Goal: Task Accomplishment & Management: Complete application form

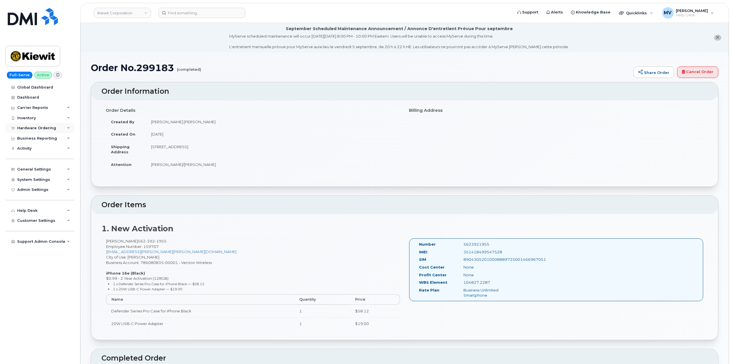
click at [31, 127] on div "Hardware Ordering" at bounding box center [36, 128] width 39 height 5
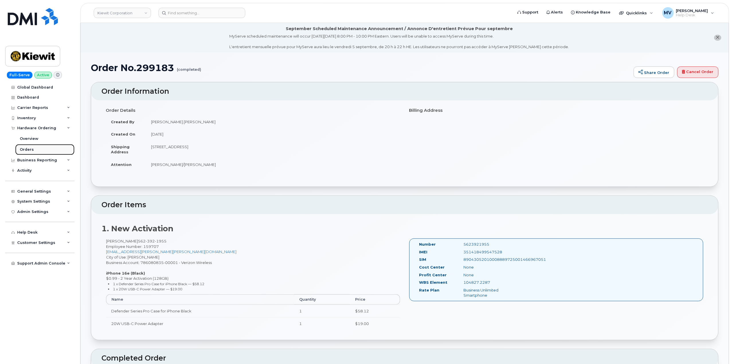
click at [33, 146] on link "Orders" at bounding box center [44, 149] width 59 height 11
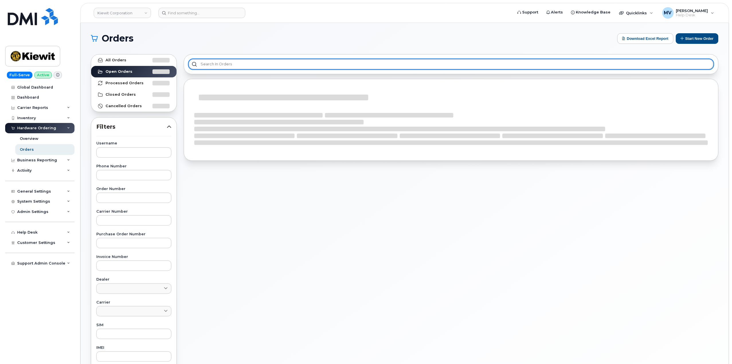
click at [248, 67] on input "text" at bounding box center [451, 64] width 525 height 10
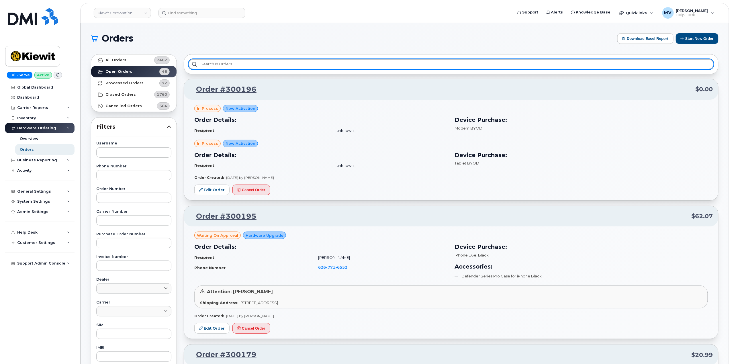
paste input "299646"
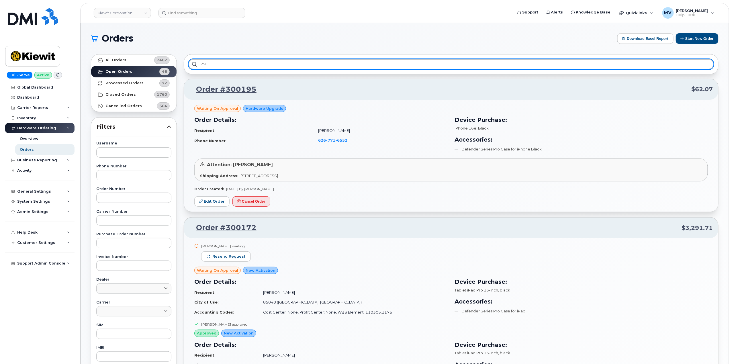
type input "2"
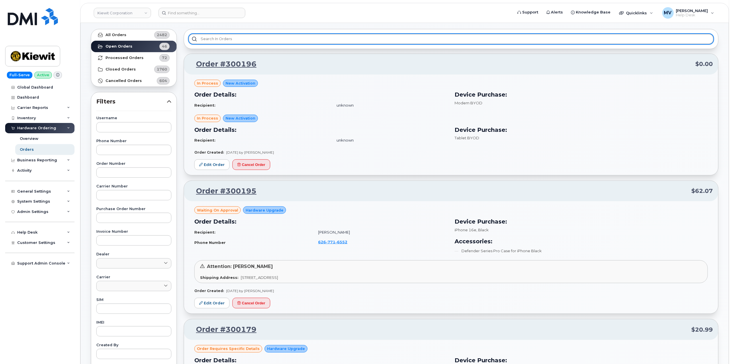
scroll to position [38, 0]
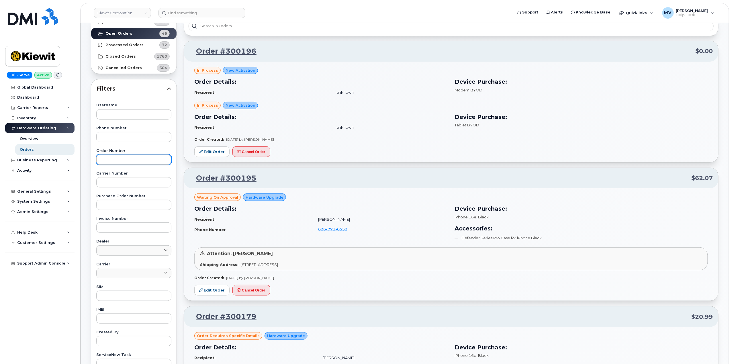
click at [132, 155] on input "text" at bounding box center [133, 160] width 75 height 10
paste input "299646"
type input "299646"
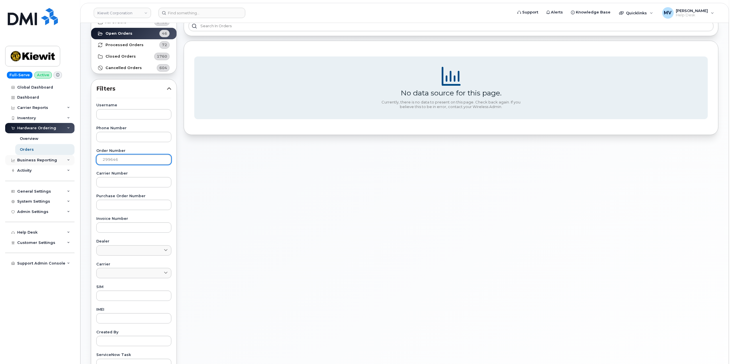
drag, startPoint x: 139, startPoint y: 160, endPoint x: 72, endPoint y: 164, distance: 67.2
click at [81, 163] on div "Kiewit Corporation Support Alerts Knowledge Base Quicklinks Suspend / Cancel De…" at bounding box center [405, 204] width 649 height 438
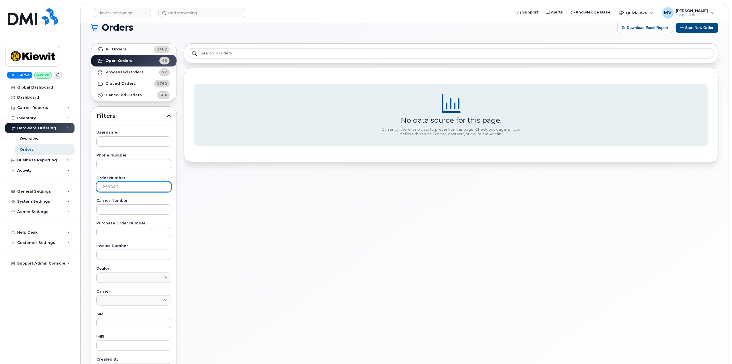
scroll to position [0, 0]
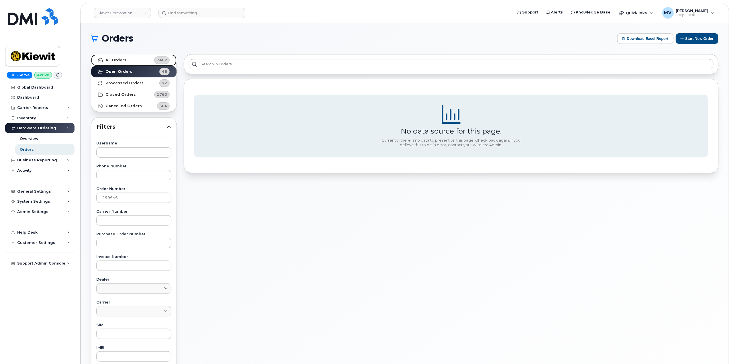
click at [124, 58] on strong "All Orders" at bounding box center [116, 60] width 21 height 5
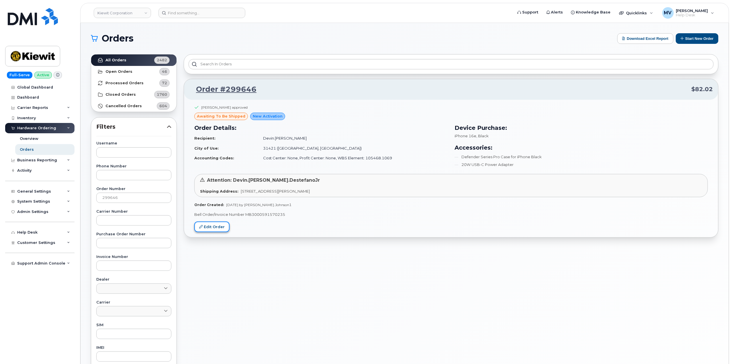
click at [221, 232] on link "Edit Order" at bounding box center [211, 227] width 35 height 11
click at [216, 231] on link "Edit Order" at bounding box center [211, 227] width 35 height 11
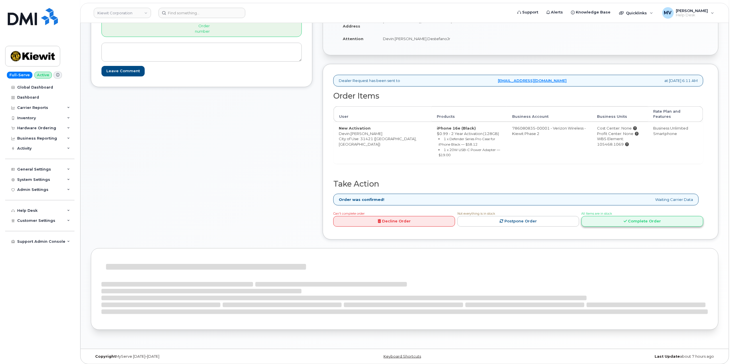
scroll to position [149, 0]
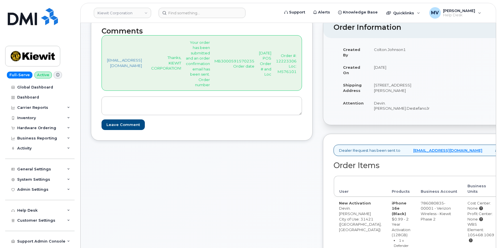
scroll to position [104, 0]
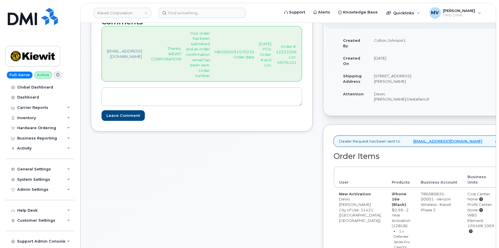
drag, startPoint x: 328, startPoint y: 157, endPoint x: 341, endPoint y: 151, distance: 14.9
click at [313, 154] on div "Comments jhelwagen@dminc.com Thanks, KIEWIT CORPORATION! Your order has been su…" at bounding box center [202, 197] width 222 height 381
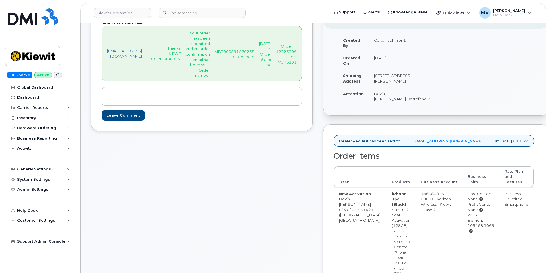
drag, startPoint x: 475, startPoint y: 0, endPoint x: 259, endPoint y: 183, distance: 283.0
click at [259, 183] on div "Comments jhelwagen@dminc.com Thanks, KIEWIT CORPORATION! Your order has been su…" at bounding box center [202, 197] width 222 height 381
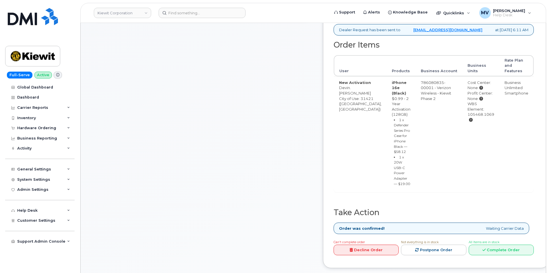
scroll to position [287, 0]
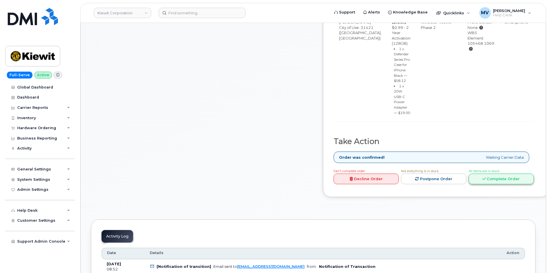
click at [514, 182] on link "Complete Order" at bounding box center [501, 179] width 65 height 11
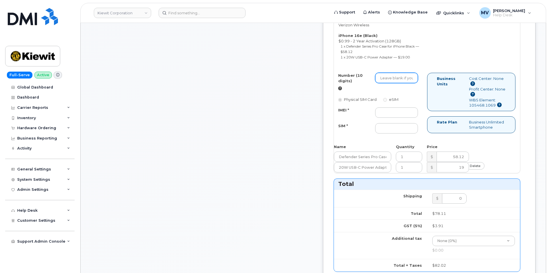
click at [401, 83] on input "Number (10 digits)" at bounding box center [396, 78] width 43 height 10
paste input "912-813-6507"
click at [413, 83] on input "912-813-6507" at bounding box center [396, 78] width 43 height 10
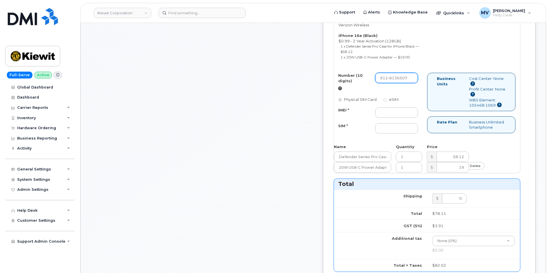
drag, startPoint x: 405, startPoint y: 91, endPoint x: 402, endPoint y: 91, distance: 3.8
click at [405, 83] on input "912-8136507" at bounding box center [396, 78] width 43 height 10
type input "9128136507"
click at [414, 118] on input "IMEI *" at bounding box center [396, 113] width 43 height 10
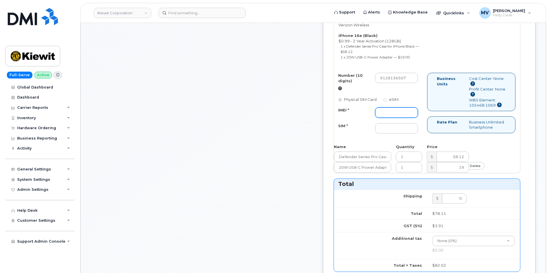
paste input "354566767465349"
type input "354566767465349"
click at [418, 134] on input "SIM *" at bounding box center [396, 128] width 43 height 10
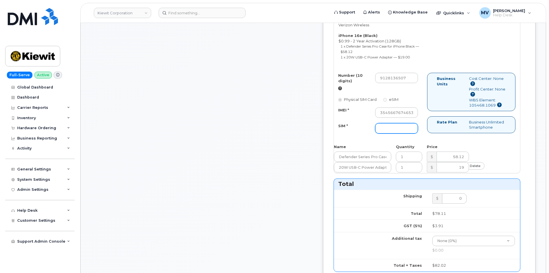
paste input "89043052010008889725002408586306"
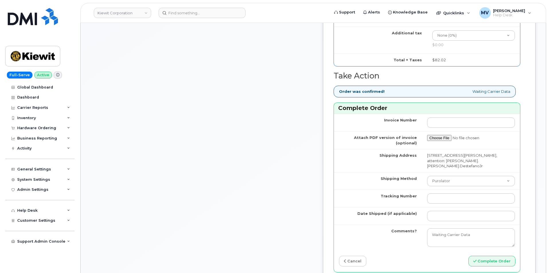
scroll to position [545, 0]
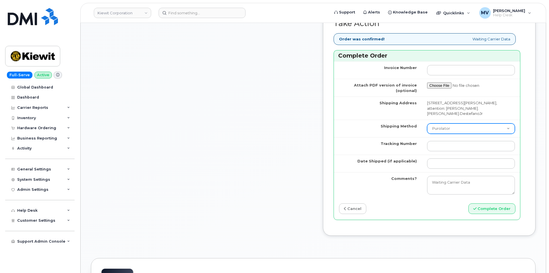
type input "89043052010008889725002408586306"
click at [456, 134] on select "Purolator UPS FedEx Canada Post Courier Other Drop Off Pick Up" at bounding box center [471, 129] width 88 height 10
select select "FedEx"
click at [427, 134] on select "Purolator UPS FedEx Canada Post Courier Other Drop Off Pick Up" at bounding box center [471, 129] width 88 height 10
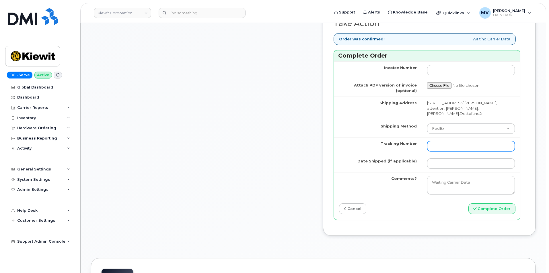
click at [435, 151] on input "Tracking Number" at bounding box center [471, 146] width 88 height 10
paste input "454266931520"
type input "454266931520"
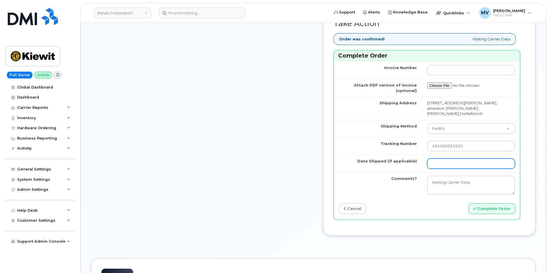
click at [461, 169] on input "Date Shipped (if applicable)" at bounding box center [471, 164] width 88 height 10
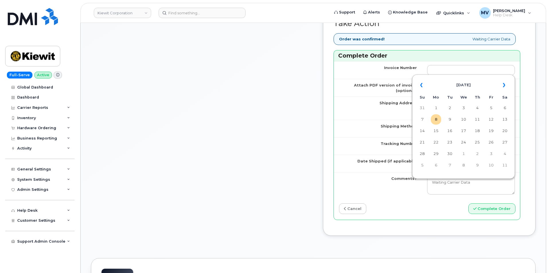
drag, startPoint x: 438, startPoint y: 121, endPoint x: 451, endPoint y: 135, distance: 19.3
click at [438, 121] on td "8" at bounding box center [436, 119] width 10 height 10
type input "[DATE]"
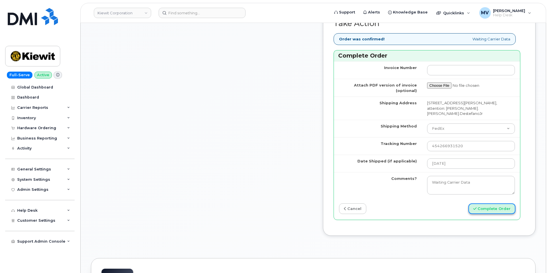
click at [502, 214] on button "Complete Order" at bounding box center [491, 209] width 47 height 11
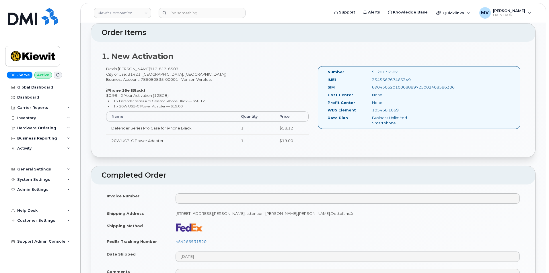
scroll to position [172, 0]
click at [54, 124] on div "Hardware Ordering" at bounding box center [39, 128] width 69 height 10
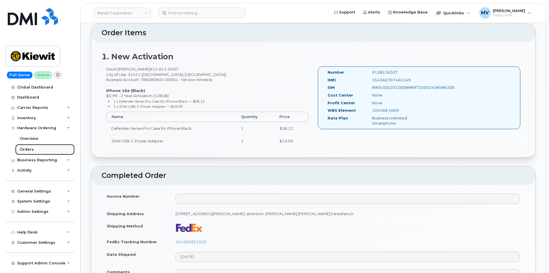
click at [52, 150] on link "Orders" at bounding box center [44, 149] width 59 height 11
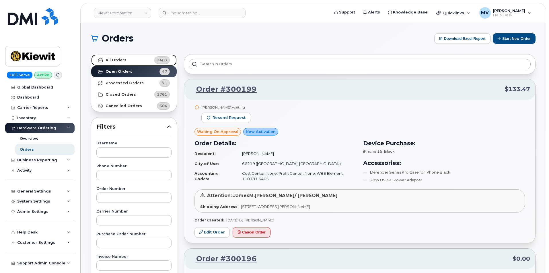
click at [122, 61] on strong "All Orders" at bounding box center [116, 60] width 21 height 5
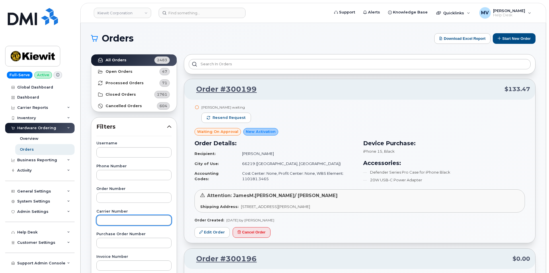
click at [128, 219] on input "text" at bounding box center [133, 220] width 75 height 10
paste input "298853"
type input "298853"
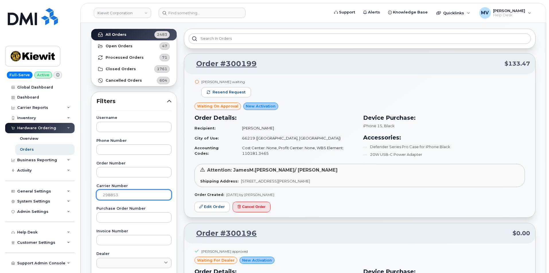
scroll to position [57, 0]
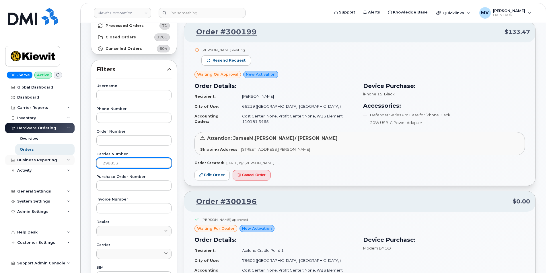
drag, startPoint x: 145, startPoint y: 162, endPoint x: 58, endPoint y: 164, distance: 86.9
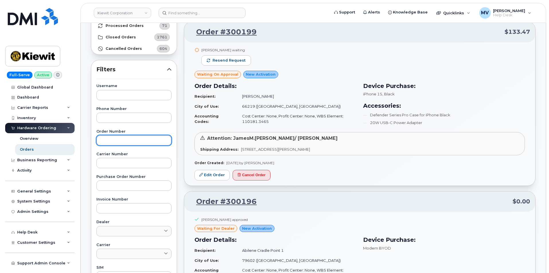
click at [123, 142] on input "text" at bounding box center [133, 140] width 75 height 10
paste input "298853"
type input "298853"
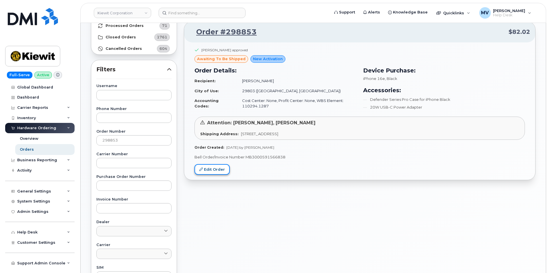
click at [223, 170] on link "Edit Order" at bounding box center [211, 169] width 35 height 11
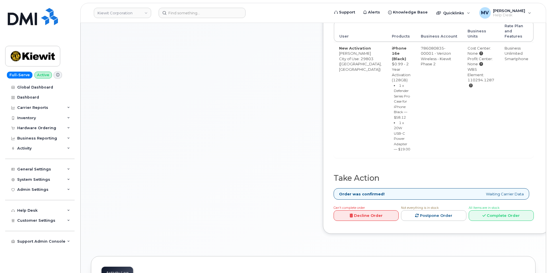
scroll to position [316, 0]
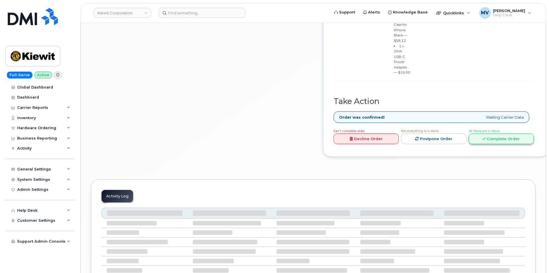
click at [500, 144] on link "Complete Order" at bounding box center [501, 139] width 65 height 11
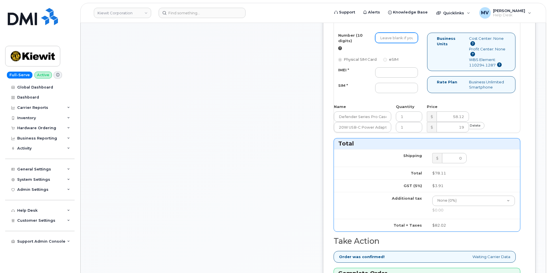
click at [413, 43] on input "Number (10 digits)" at bounding box center [396, 38] width 43 height 10
paste input "[PHONE_NUMBER]"
click at [413, 43] on input "839-839-3787" at bounding box center [396, 38] width 43 height 10
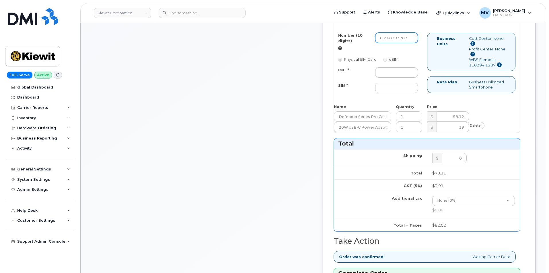
click at [406, 43] on input "839-8393787" at bounding box center [396, 38] width 43 height 10
type input "8398393787"
click at [416, 78] on input "IMEI *" at bounding box center [396, 72] width 43 height 10
paste input "354566762917161"
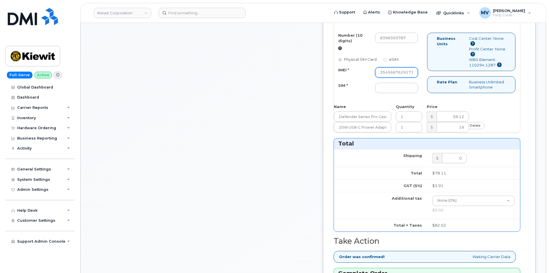
scroll to position [0, 11]
type input "354566762917161"
click at [418, 93] on input "SIM *" at bounding box center [396, 88] width 43 height 10
paste input "89043052010008889724022637802205"
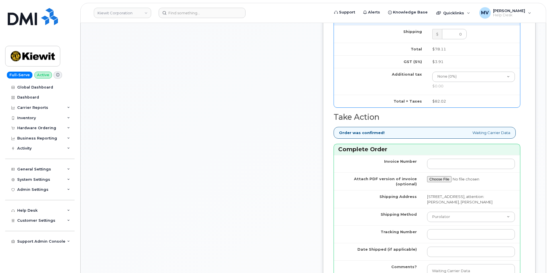
scroll to position [488, 0]
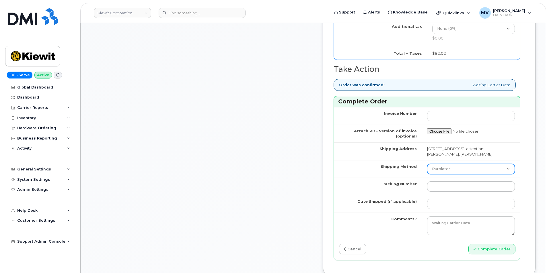
type input "89043052010008889724022637802205"
drag, startPoint x: 459, startPoint y: 212, endPoint x: 459, endPoint y: 216, distance: 4.3
click at [459, 174] on select "Purolator UPS FedEx Canada Post Courier Other Drop Off Pick Up" at bounding box center [471, 169] width 88 height 10
select select "FedEx"
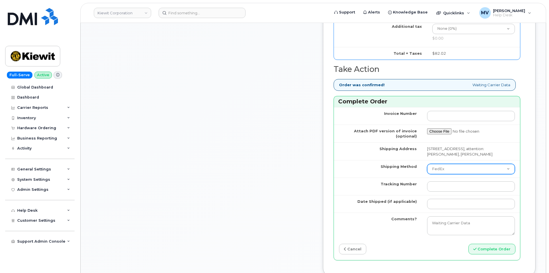
click at [427, 174] on select "Purolator UPS FedEx Canada Post Courier Other Drop Off Pick Up" at bounding box center [471, 169] width 88 height 10
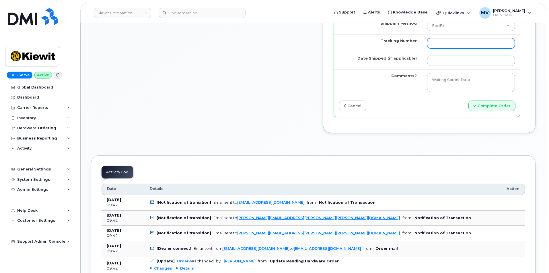
click at [442, 48] on input "Tracking Number" at bounding box center [471, 43] width 88 height 10
paste input "454266931530"
type input "454266931530"
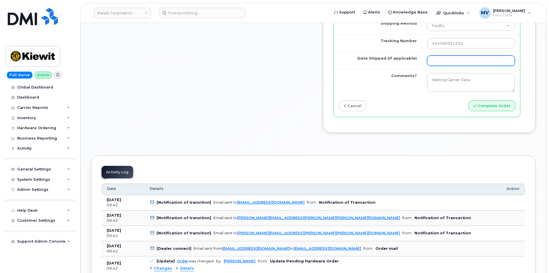
click at [444, 66] on input "Date Shipped (if applicable)" at bounding box center [471, 61] width 88 height 10
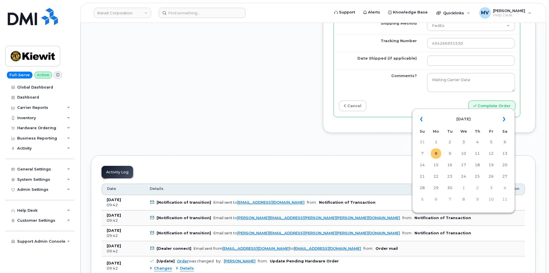
click at [438, 156] on td "8" at bounding box center [436, 154] width 10 height 10
type input "[DATE]"
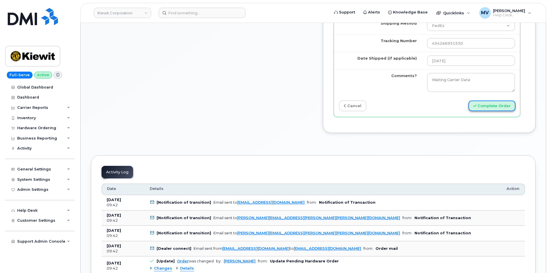
click at [477, 111] on button "Complete Order" at bounding box center [491, 106] width 47 height 11
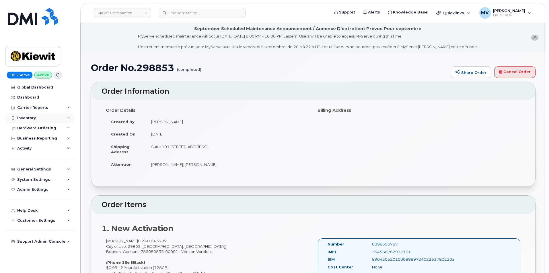
click at [40, 119] on div "Inventory" at bounding box center [39, 118] width 69 height 10
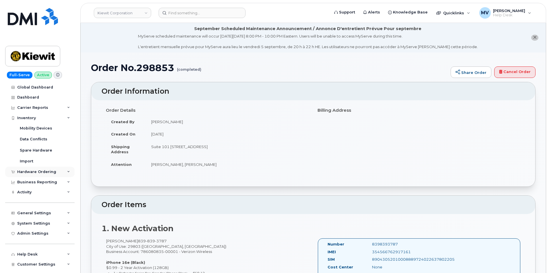
click at [43, 170] on div "Hardware Ordering" at bounding box center [36, 172] width 39 height 5
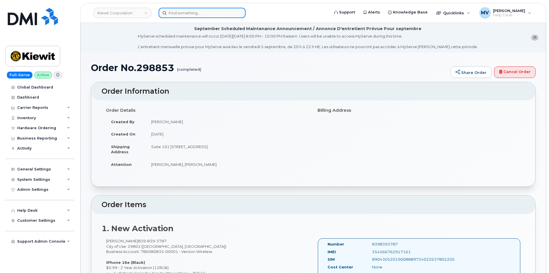
click at [195, 13] on input at bounding box center [202, 13] width 87 height 10
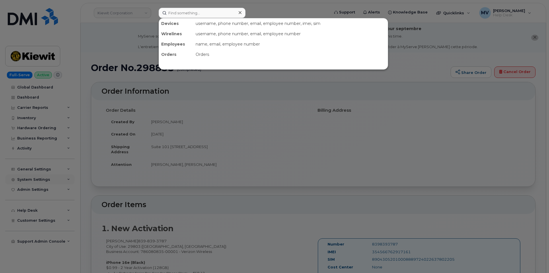
click at [43, 178] on div at bounding box center [274, 136] width 549 height 273
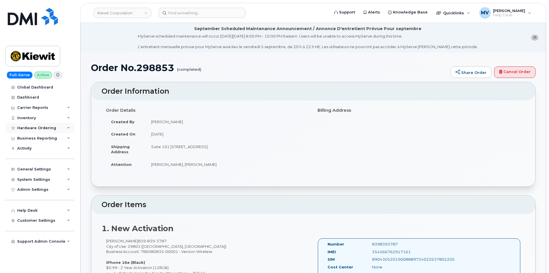
click at [37, 127] on div "Hardware Ordering" at bounding box center [36, 128] width 39 height 5
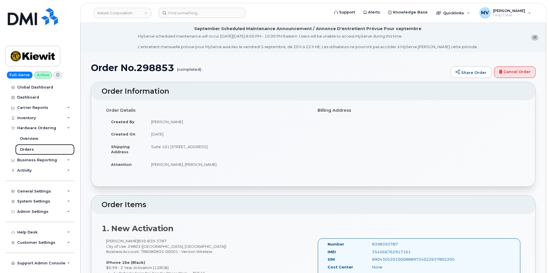
click at [39, 151] on link "Orders" at bounding box center [44, 149] width 59 height 11
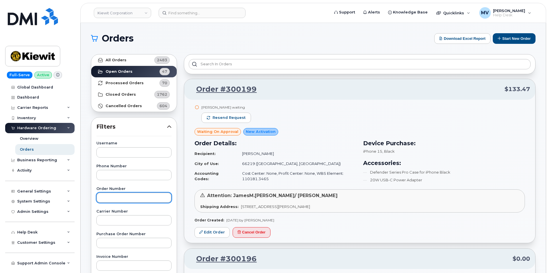
click at [132, 202] on input "text" at bounding box center [133, 198] width 75 height 10
paste input "299834"
type input "299834"
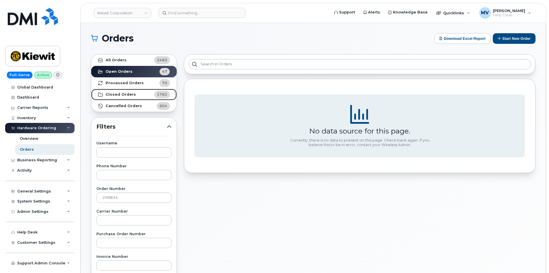
click at [126, 100] on link "Closed Orders 1762" at bounding box center [133, 94] width 85 height 11
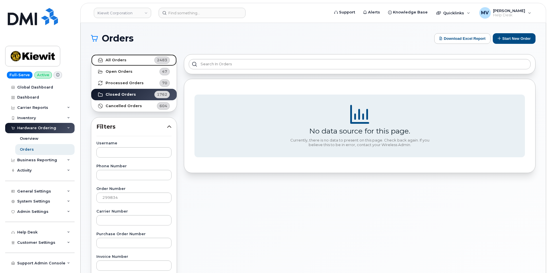
click at [133, 65] on link "All Orders 2483" at bounding box center [133, 59] width 85 height 11
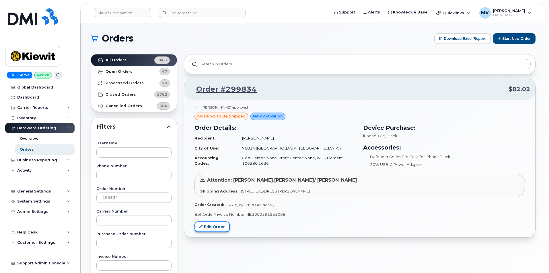
click at [217, 225] on link "Edit Order" at bounding box center [211, 227] width 35 height 11
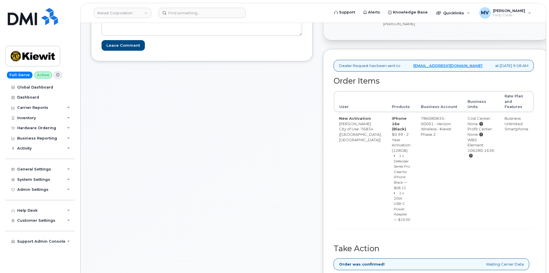
scroll to position [229, 0]
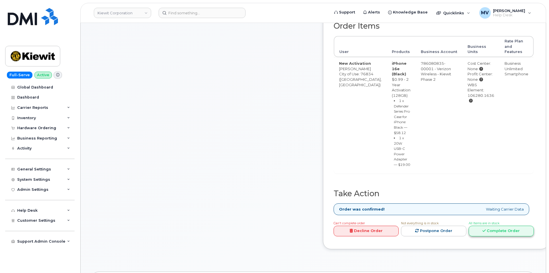
click at [492, 237] on link "Complete Order" at bounding box center [501, 231] width 65 height 11
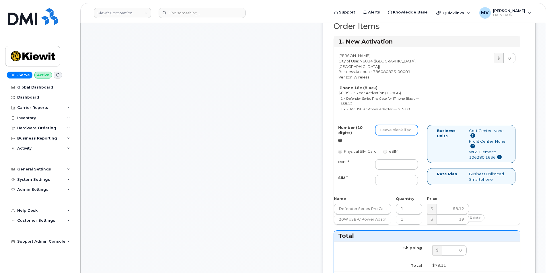
click at [412, 135] on input "Number (10 digits)" at bounding box center [396, 130] width 43 height 10
paste input "325-296-8472"
click at [412, 135] on input "325-296-8472" at bounding box center [396, 130] width 43 height 10
click at [413, 135] on input "325-296-8472" at bounding box center [396, 130] width 43 height 10
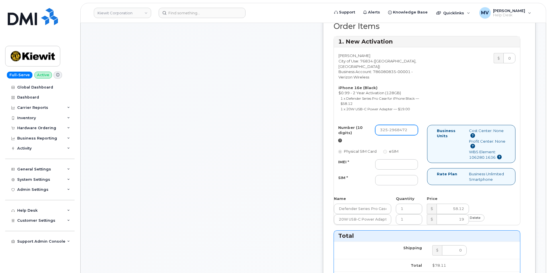
scroll to position [0, 0]
click at [405, 135] on input "325-2968472" at bounding box center [396, 130] width 43 height 10
type input "3252968472"
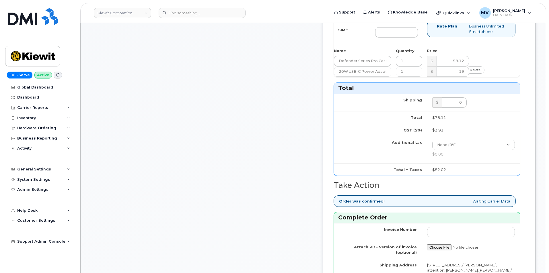
scroll to position [344, 0]
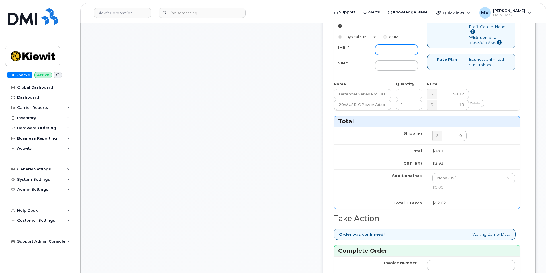
click at [410, 55] on input "IMEI *" at bounding box center [396, 50] width 43 height 10
paste input "354741555250241"
type input "354741555250241"
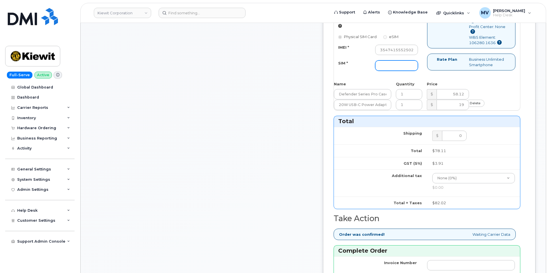
click at [405, 71] on input "SIM *" at bounding box center [396, 66] width 43 height 10
paste input "89043052010008889724022642447826"
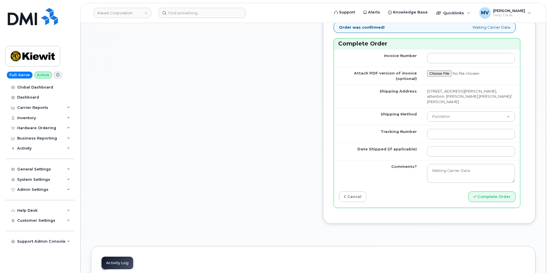
scroll to position [602, 0]
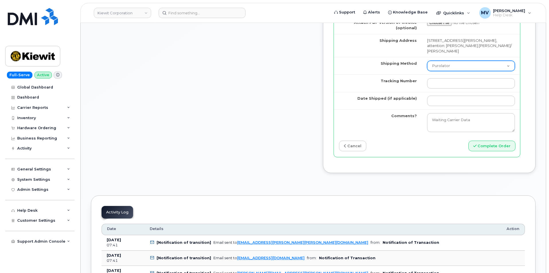
type input "89043052010008889724022642447826"
click at [464, 71] on select "Purolator UPS FedEx Canada Post Courier Other Drop Off Pick Up" at bounding box center [471, 66] width 88 height 10
select select "FedEx"
click at [427, 71] on select "Purolator UPS FedEx Canada Post Courier Other Drop Off Pick Up" at bounding box center [471, 66] width 88 height 10
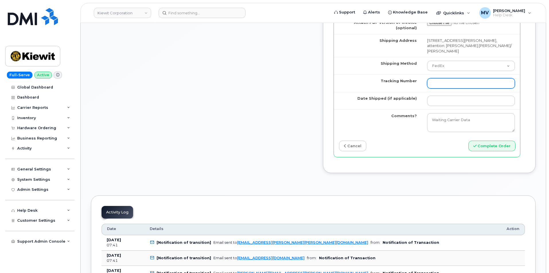
click at [446, 89] on input "Tracking Number" at bounding box center [471, 83] width 88 height 10
paste input "454266931541"
type input "454266931541"
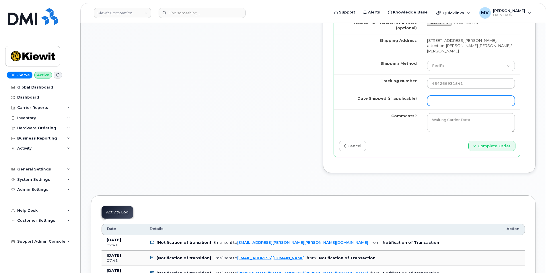
click at [448, 106] on input "Date Shipped (if applicable)" at bounding box center [471, 101] width 88 height 10
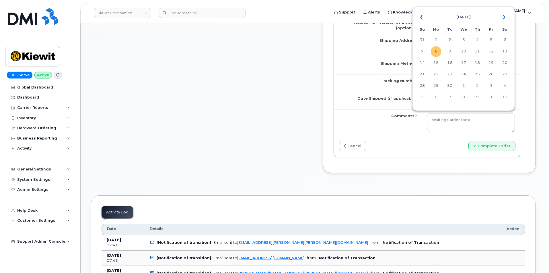
click at [436, 56] on td "8" at bounding box center [436, 51] width 10 height 10
type input "[DATE]"
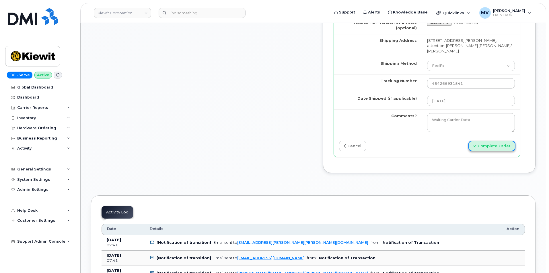
click at [508, 151] on button "Complete Order" at bounding box center [491, 146] width 47 height 11
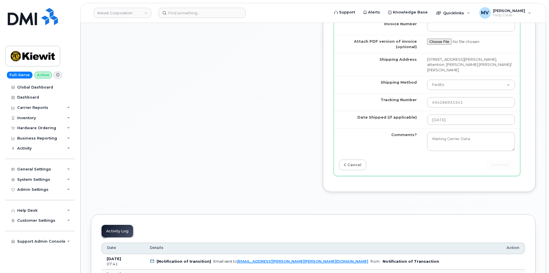
scroll to position [574, 0]
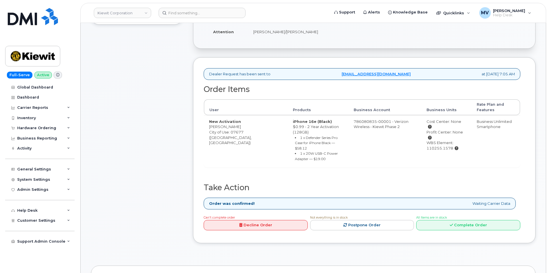
scroll to position [201, 0]
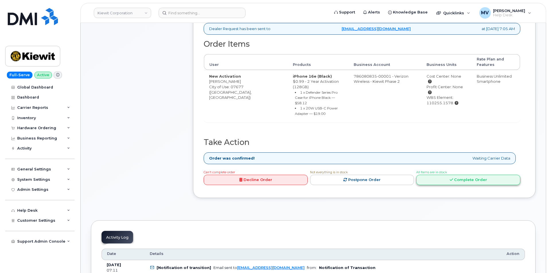
click at [486, 175] on link "Complete Order" at bounding box center [468, 180] width 104 height 11
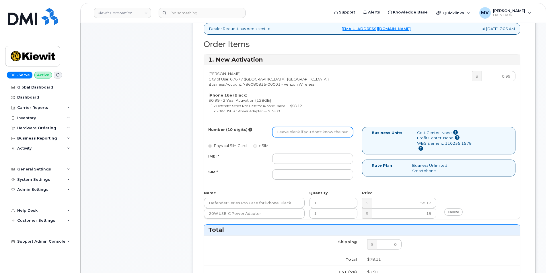
click at [286, 134] on input "Number (10 digits)" at bounding box center [312, 132] width 81 height 10
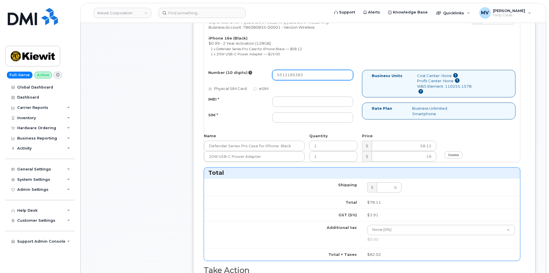
scroll to position [258, 0]
type input "5512185383"
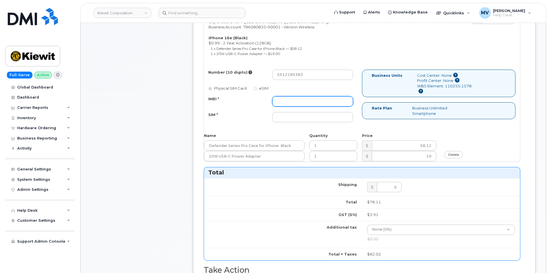
click at [306, 101] on input "IMEI *" at bounding box center [312, 101] width 81 height 10
paste input "354741555053397"
type input "354741555053397"
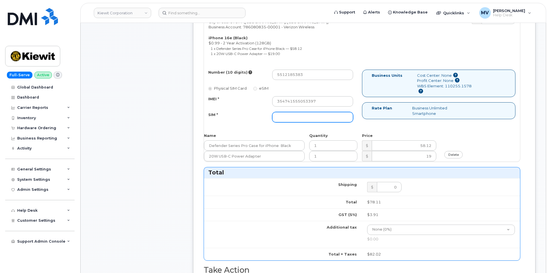
click at [308, 117] on input "SIM *" at bounding box center [312, 117] width 81 height 10
paste input "89043052010008889724022641733227"
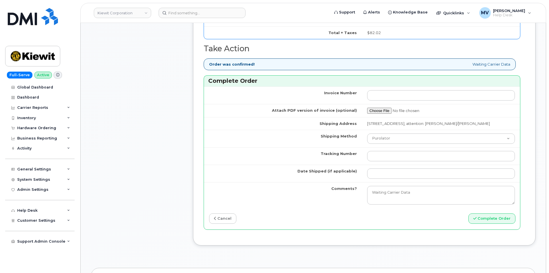
scroll to position [516, 0]
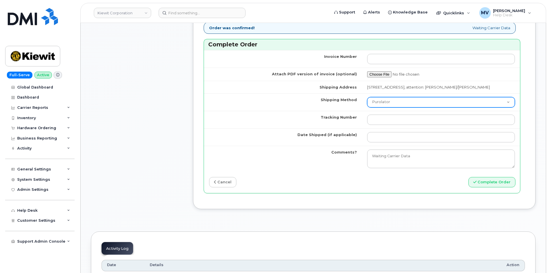
type input "89043052010008889724022641733227"
click at [433, 103] on select "Purolator UPS FedEx Canada Post Courier Other Drop Off Pick Up" at bounding box center [441, 102] width 148 height 10
select select "FedEx"
click at [367, 102] on select "Purolator UPS FedEx Canada Post Courier Other Drop Off Pick Up" at bounding box center [441, 102] width 148 height 10
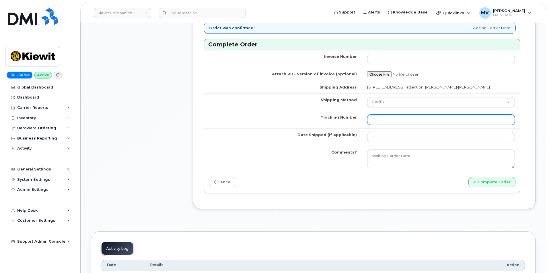
click at [407, 122] on input "Tracking Number" at bounding box center [441, 120] width 148 height 10
paste input "454266931585"
type input "454266931585"
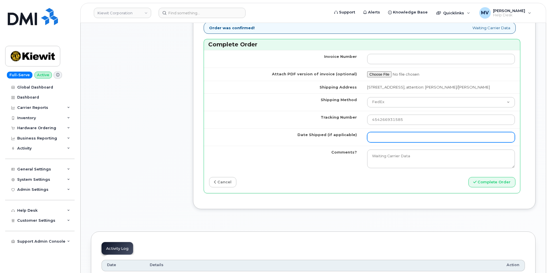
click at [409, 143] on input "Date Shipped (if applicable)" at bounding box center [441, 137] width 148 height 10
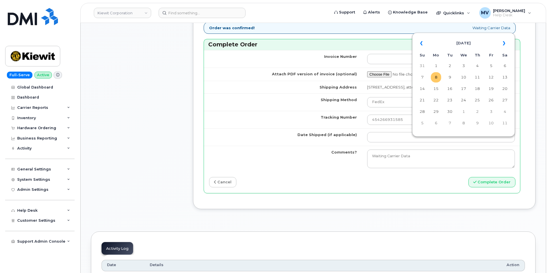
click at [435, 81] on td "8" at bounding box center [436, 77] width 10 height 10
type input "[DATE]"
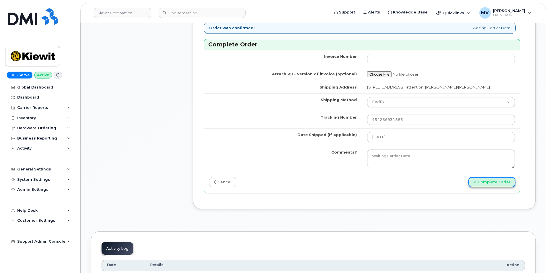
click at [494, 188] on button "Complete Order" at bounding box center [491, 182] width 47 height 11
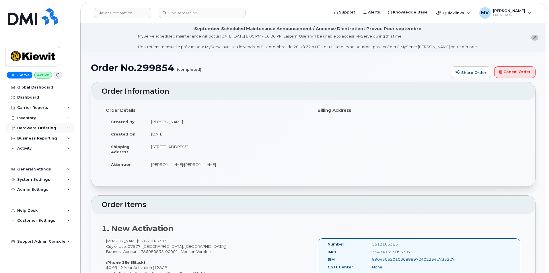
click at [39, 129] on div "Hardware Ordering" at bounding box center [36, 128] width 39 height 5
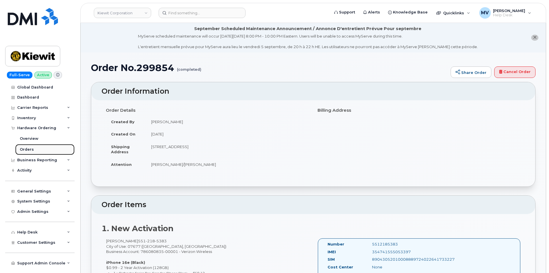
click at [34, 150] on link "Orders" at bounding box center [44, 149] width 59 height 11
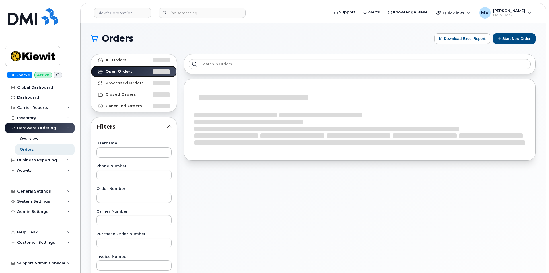
click at [130, 66] on link "Open Orders" at bounding box center [133, 71] width 85 height 11
click at [130, 63] on link "All Orders" at bounding box center [133, 59] width 85 height 11
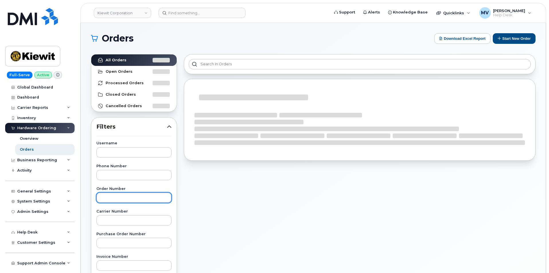
click at [132, 199] on input "text" at bounding box center [133, 198] width 75 height 10
paste input "298917"
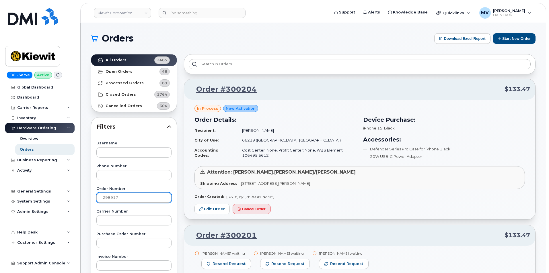
type input "298917"
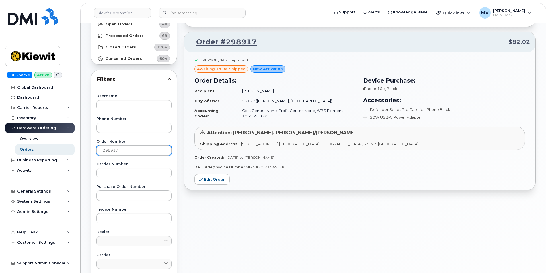
scroll to position [57, 0]
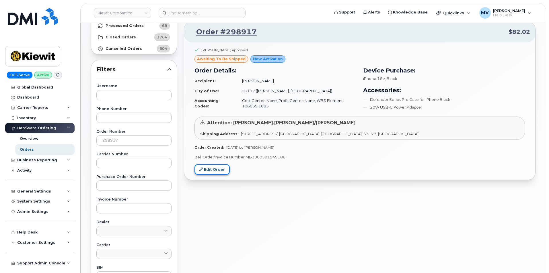
click at [224, 173] on link "Edit Order" at bounding box center [211, 169] width 35 height 11
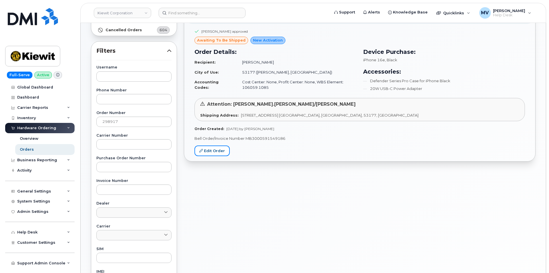
scroll to position [86, 0]
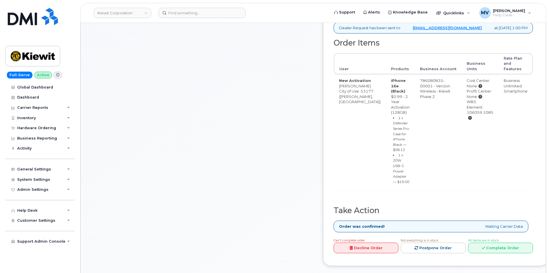
scroll to position [259, 0]
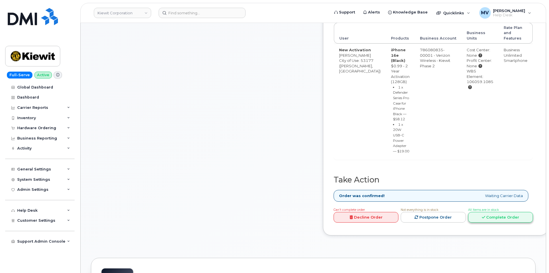
click at [521, 212] on link "Complete Order" at bounding box center [500, 217] width 65 height 11
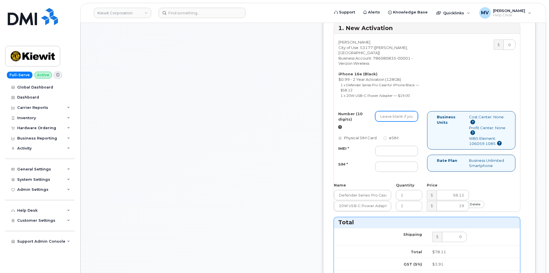
click at [402, 114] on input "Number (10 digits)" at bounding box center [396, 116] width 43 height 10
paste input "[PHONE_NUMBER]"
click at [413, 114] on input "[PHONE_NUMBER]" at bounding box center [396, 116] width 43 height 10
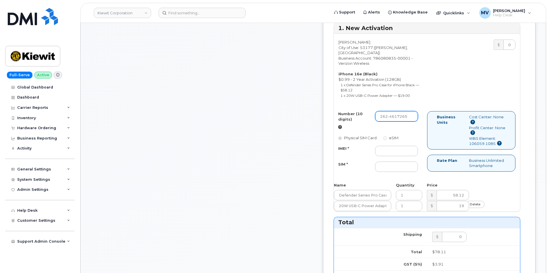
click at [406, 112] on input "262-4617265" at bounding box center [396, 116] width 43 height 10
type input "2624617265"
click at [411, 146] on input "IMEI *" at bounding box center [396, 151] width 43 height 10
paste input "356312638156900"
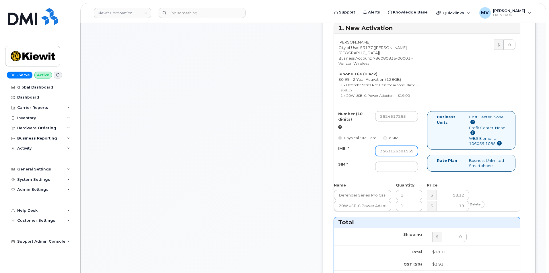
scroll to position [0, 11]
type input "356312638156900"
click at [414, 165] on input "SIM *" at bounding box center [396, 167] width 43 height 10
paste input "89043052010008889725001509105888"
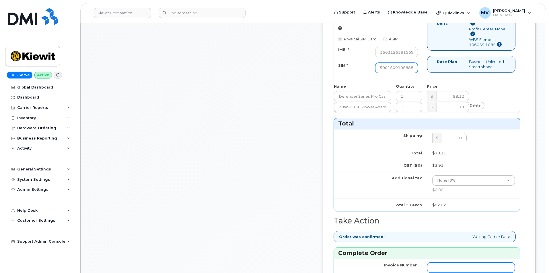
scroll to position [488, 0]
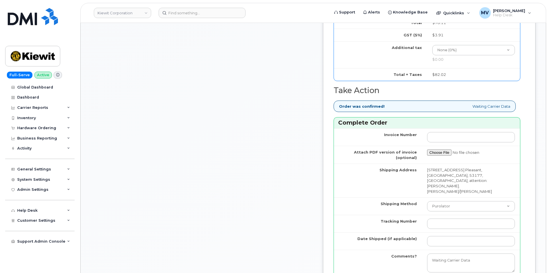
type input "89043052010008889725001509105888"
click at [459, 198] on td "Purolator UPS FedEx Canada Post Courier Other Drop Off Pick Up" at bounding box center [471, 206] width 98 height 17
click at [463, 201] on select "Purolator UPS FedEx Canada Post Courier Other Drop Off Pick Up" at bounding box center [471, 206] width 88 height 10
select select "FedEx"
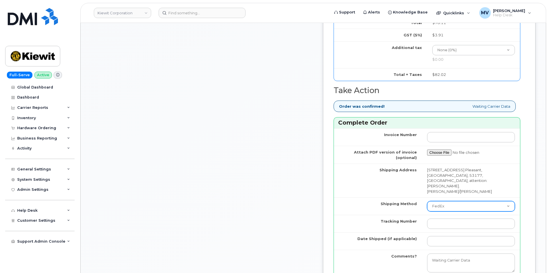
click at [427, 201] on select "Purolator UPS FedEx Canada Post Courier Other Drop Off Pick Up" at bounding box center [471, 206] width 88 height 10
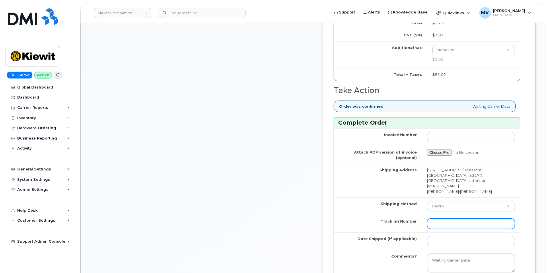
drag, startPoint x: 440, startPoint y: 221, endPoint x: 440, endPoint y: 217, distance: 3.7
click at [440, 220] on td at bounding box center [471, 223] width 98 height 17
click at [440, 219] on input "Tracking Number" at bounding box center [471, 224] width 88 height 10
paste input "454266931596"
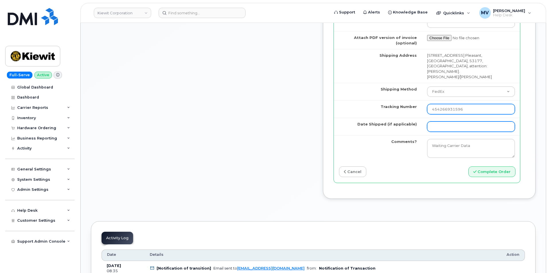
type input "454266931596"
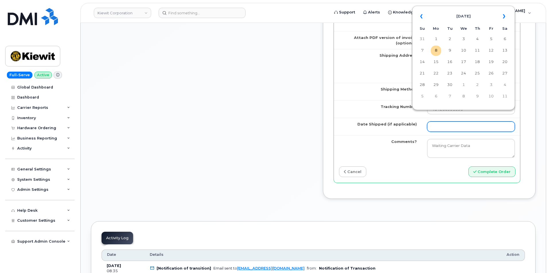
click at [441, 122] on input "Date Shipped (if applicable)" at bounding box center [471, 127] width 88 height 10
click at [436, 53] on td "8" at bounding box center [436, 51] width 10 height 10
type input "[DATE]"
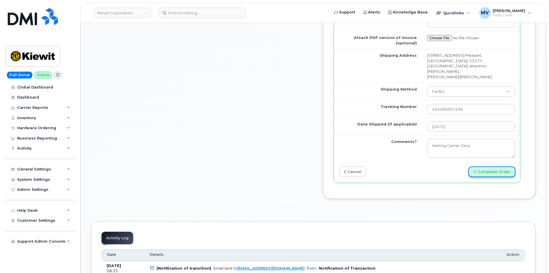
click at [503, 167] on button "Complete Order" at bounding box center [491, 172] width 47 height 11
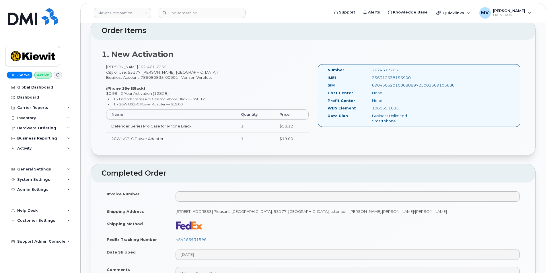
scroll to position [143, 0]
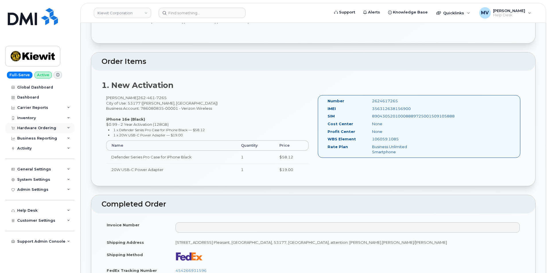
click at [32, 125] on div "Hardware Ordering" at bounding box center [39, 128] width 69 height 10
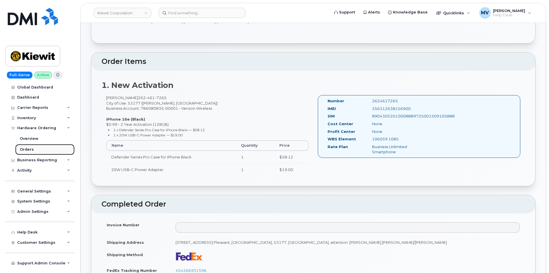
click at [36, 148] on link "Orders" at bounding box center [44, 149] width 59 height 11
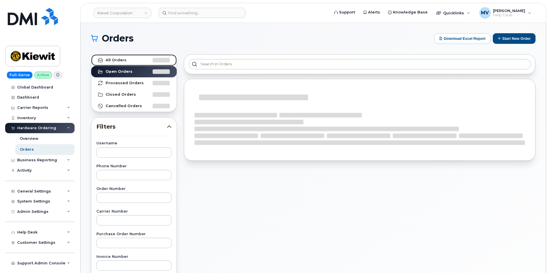
click at [128, 61] on link "All Orders" at bounding box center [133, 59] width 85 height 11
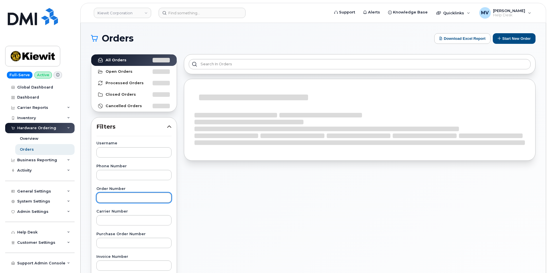
click at [132, 196] on input "text" at bounding box center [133, 198] width 75 height 10
paste input "299626"
type input "299626"
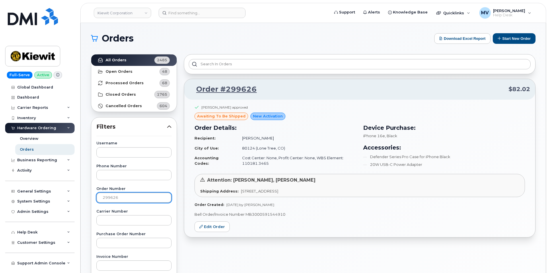
scroll to position [29, 0]
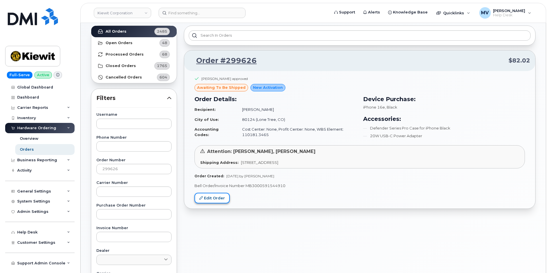
click at [214, 201] on link "Edit Order" at bounding box center [211, 198] width 35 height 11
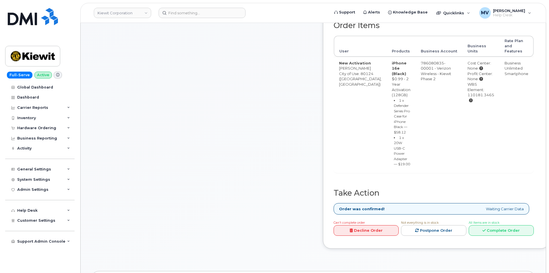
scroll to position [259, 0]
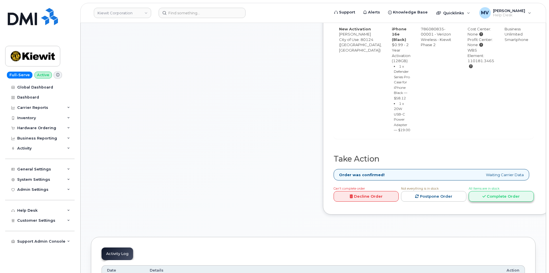
click at [492, 202] on link "Complete Order" at bounding box center [501, 196] width 65 height 11
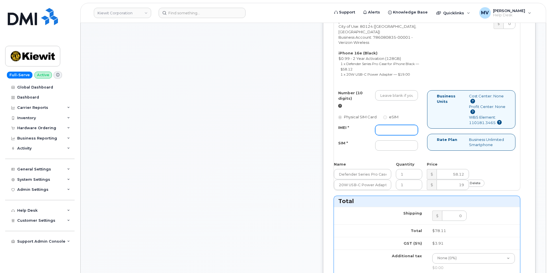
click at [418, 135] on input "IMEI *" at bounding box center [396, 130] width 43 height 10
paste input "354741555437061"
type input "354741555437061"
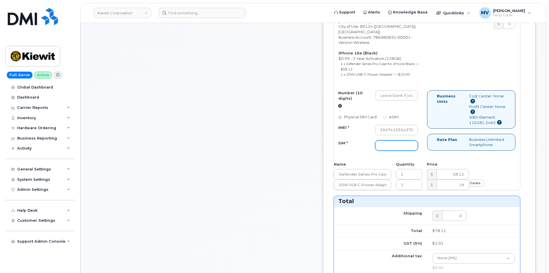
click at [415, 151] on input "SIM *" at bounding box center [396, 146] width 43 height 10
paste input "89043052010008889625001661260723"
type input "89043052010008889625001661260723"
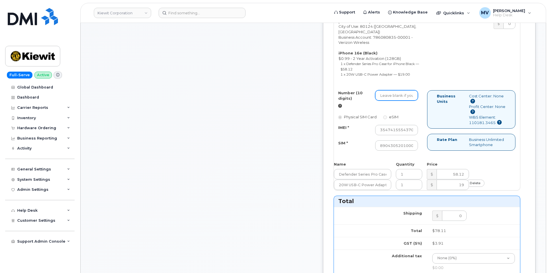
click at [411, 101] on input "Number (10 digits)" at bounding box center [396, 95] width 43 height 10
paste input "303-392-8262"
click at [413, 101] on input "303-392-8262" at bounding box center [396, 95] width 43 height 10
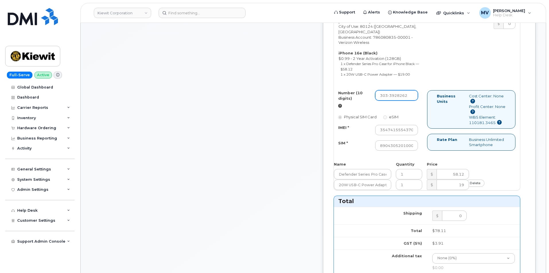
click at [406, 101] on input "303-3928262" at bounding box center [396, 95] width 43 height 10
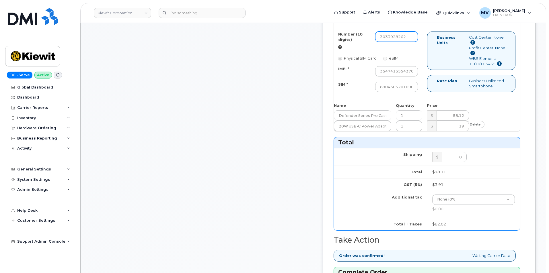
scroll to position [345, 0]
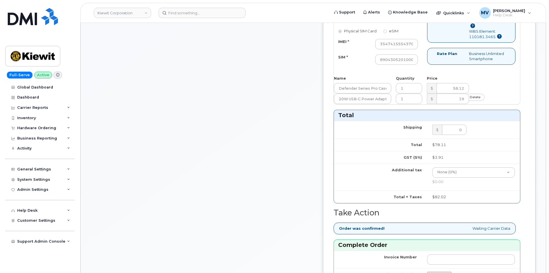
type input "3033928262"
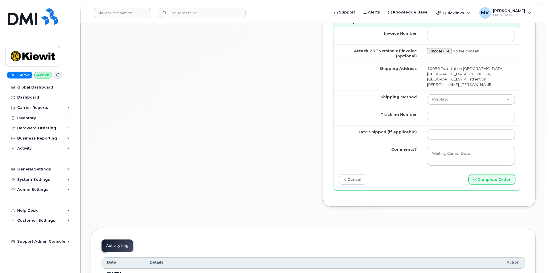
scroll to position [603, 0]
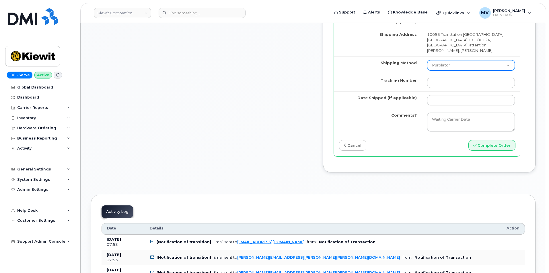
click at [443, 71] on select "Purolator UPS FedEx Canada Post Courier Other Drop Off Pick Up" at bounding box center [471, 65] width 88 height 10
select select "FedEx"
click at [427, 71] on select "Purolator UPS FedEx Canada Post Courier Other Drop Off Pick Up" at bounding box center [471, 65] width 88 height 10
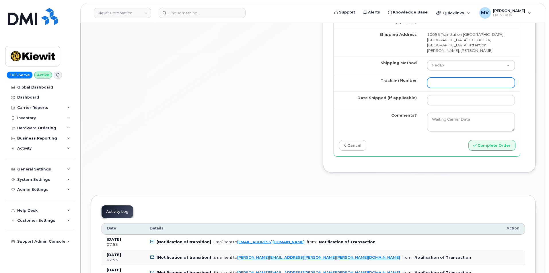
click at [438, 88] on input "Tracking Number" at bounding box center [471, 83] width 88 height 10
paste input "454266931600"
type input "454266931600"
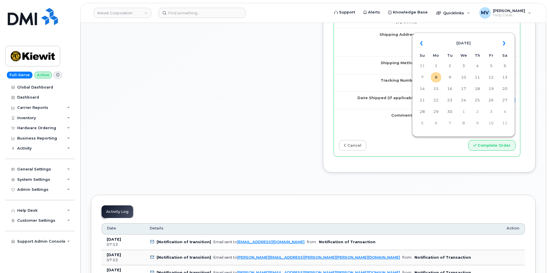
click at [448, 106] on input "Date Shipped (if applicable)" at bounding box center [471, 100] width 88 height 10
click at [437, 80] on td "8" at bounding box center [436, 77] width 10 height 10
type input "[DATE]"
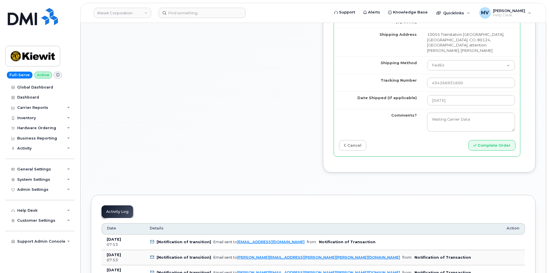
click at [495, 157] on div "Invoice Number Attach PDF version of invoice (optional) Shipping Address 10055 …" at bounding box center [427, 75] width 186 height 164
click at [494, 151] on button "Complete Order" at bounding box center [491, 145] width 47 height 11
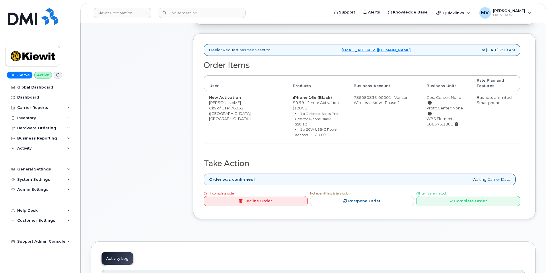
scroll to position [229, 0]
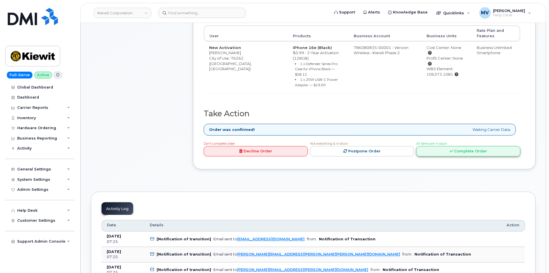
click at [471, 146] on link "Complete Order" at bounding box center [468, 151] width 104 height 11
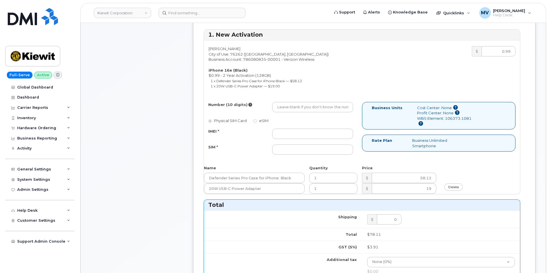
scroll to position [287, 0]
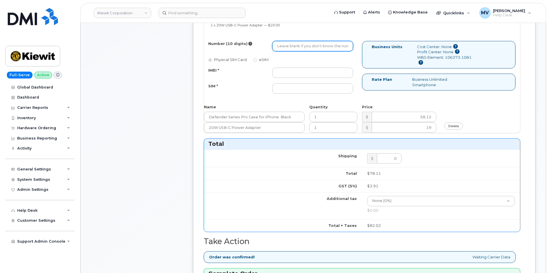
click at [312, 43] on input "Number (10 digits)" at bounding box center [312, 46] width 81 height 10
paste input "[PHONE_NUMBER]"
click at [296, 46] on input "[PHONE_NUMBER]" at bounding box center [312, 46] width 81 height 10
click at [286, 44] on input "682-4665356" at bounding box center [312, 46] width 81 height 10
type input "6824665356"
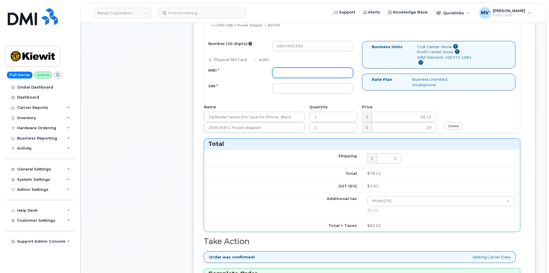
click at [319, 75] on input "IMEI *" at bounding box center [312, 73] width 81 height 10
paste input "354741559414504"
type input "354741559414504"
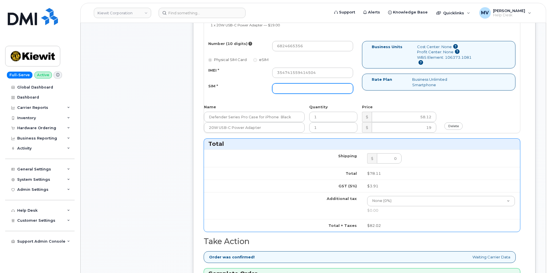
click at [305, 89] on input "SIM *" at bounding box center [312, 88] width 81 height 10
paste input "89043052010008889625001884818466"
type input "89043052010008889625001884818466"
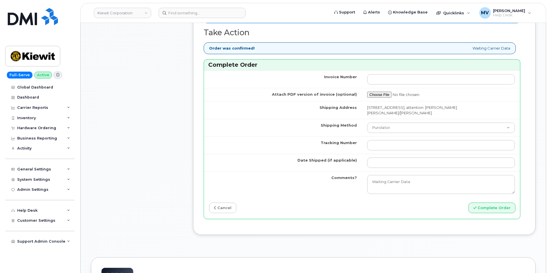
scroll to position [516, 0]
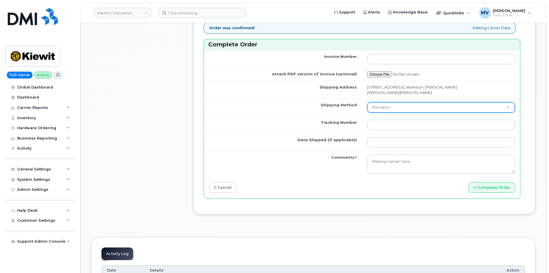
click at [395, 104] on select "Purolator UPS FedEx Canada Post Courier Other Drop Off Pick Up" at bounding box center [441, 107] width 148 height 10
select select "FedEx"
click at [367, 102] on select "Purolator UPS FedEx Canada Post Courier Other Drop Off Pick Up" at bounding box center [441, 107] width 148 height 10
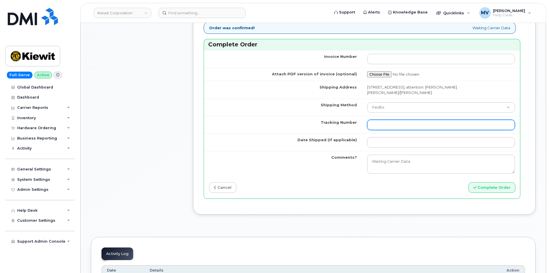
click at [377, 124] on input "Tracking Number" at bounding box center [441, 125] width 148 height 10
paste input "454266931611"
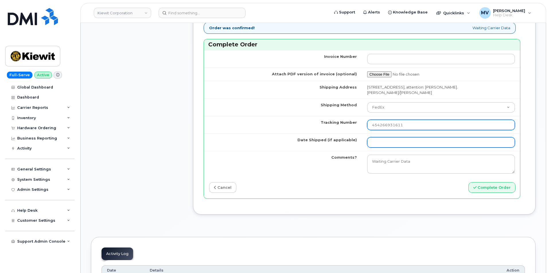
type input "454266931611"
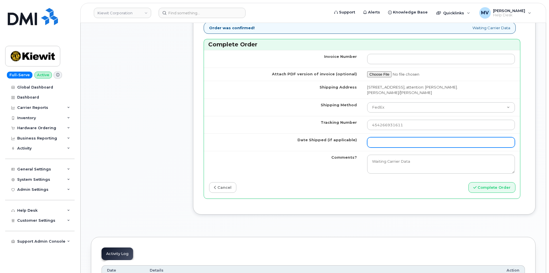
click at [389, 143] on input "Date Shipped (if applicable)" at bounding box center [441, 142] width 148 height 10
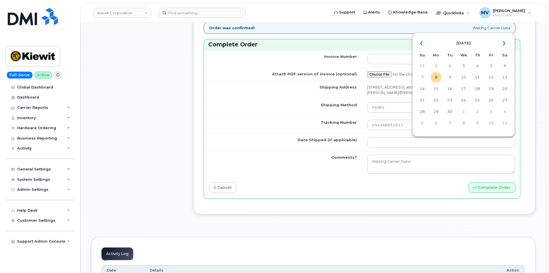
click at [433, 77] on td "8" at bounding box center [436, 77] width 10 height 10
type input "[DATE]"
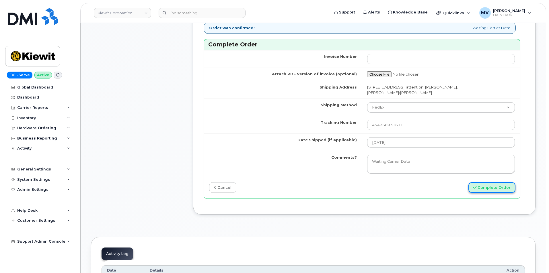
click at [487, 190] on button "Complete Order" at bounding box center [491, 187] width 47 height 11
